Goal: Task Accomplishment & Management: Manage account settings

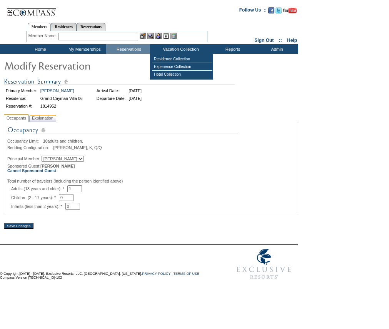
click at [43, 120] on span "Explanation" at bounding box center [42, 118] width 25 height 8
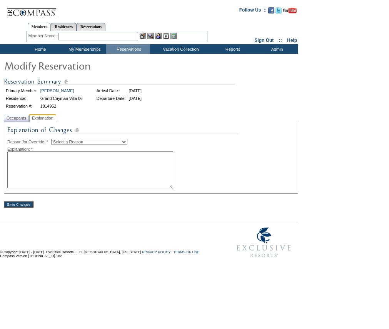
click at [77, 143] on select "Select a Reason Creating Continuous Stay Days Rebooked After Cancellation Editi…" at bounding box center [89, 142] width 76 height 6
select select "1045"
click at [57, 140] on select "Select a Reason Creating Continuous Stay Days Rebooked After Cancellation Editi…" at bounding box center [89, 142] width 76 height 6
click at [81, 170] on textarea at bounding box center [90, 169] width 166 height 37
type textarea "NS"
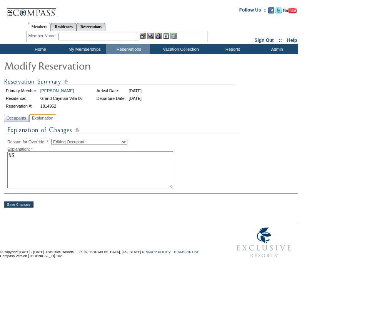
click at [30, 203] on div "Save Changes" at bounding box center [151, 201] width 294 height 14
click at [33, 206] on input "Save Changes" at bounding box center [19, 204] width 30 height 6
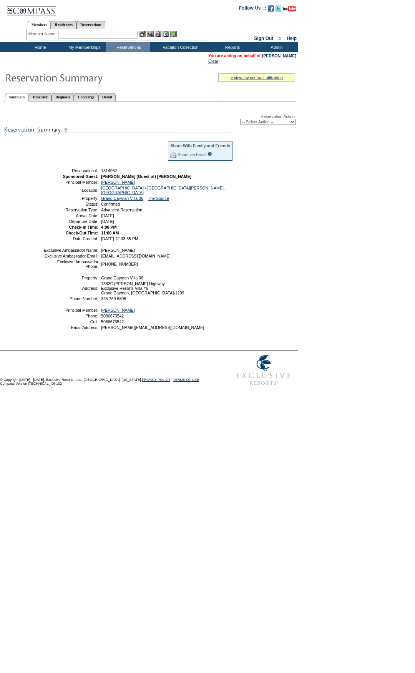
click at [97, 35] on input "text" at bounding box center [98, 35] width 80 height 8
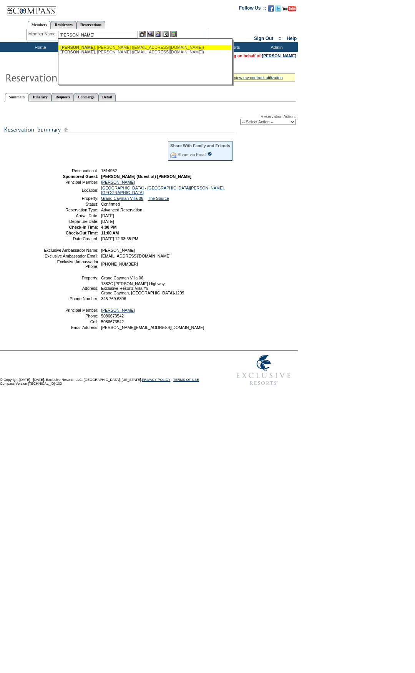
click at [111, 47] on div "[PERSON_NAME] ([EMAIL_ADDRESS][DOMAIN_NAME])" at bounding box center [144, 47] width 169 height 5
type input "[PERSON_NAME] ([EMAIL_ADDRESS][DOMAIN_NAME])"
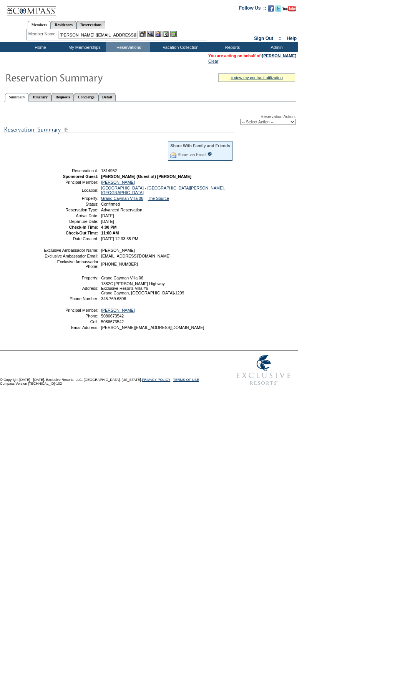
drag, startPoint x: 163, startPoint y: 30, endPoint x: 160, endPoint y: 35, distance: 6.0
click at [161, 33] on div "Member Name: Tarica, Andrew (awaynet@aol.com) Tarica , Andrew (awaynet@aol.com)…" at bounding box center [117, 34] width 181 height 11
click at [159, 37] on img at bounding box center [158, 34] width 7 height 7
click at [153, 35] on img at bounding box center [150, 34] width 7 height 7
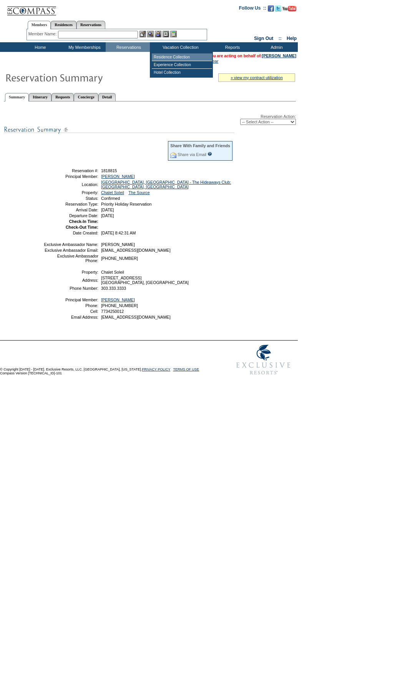
click at [166, 57] on td "Residence Collection" at bounding box center [182, 57] width 60 height 8
